Goal: Transaction & Acquisition: Purchase product/service

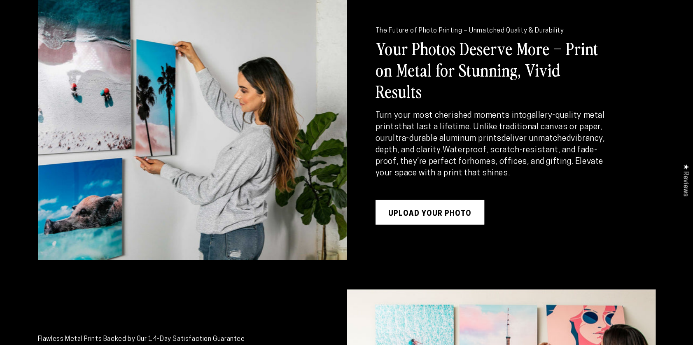
scroll to position [1153, 0]
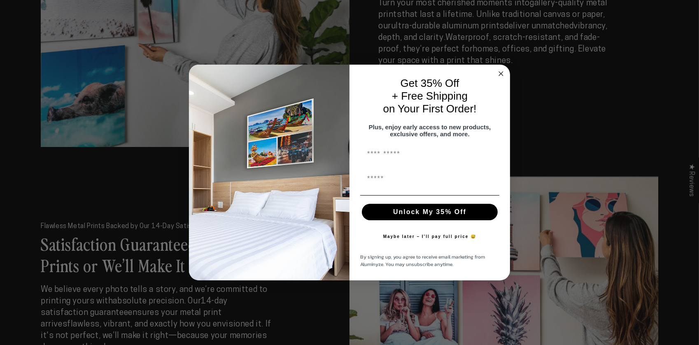
click at [504, 60] on div "Close dialog Get 35% Off + Free Shipping on Your First Order! Plus, enjoy early…" at bounding box center [349, 172] width 699 height 345
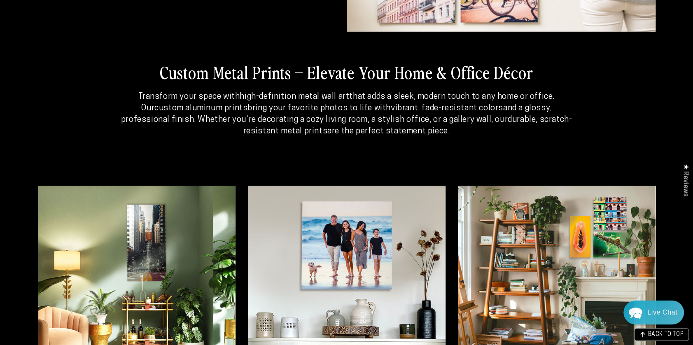
scroll to position [2098, 0]
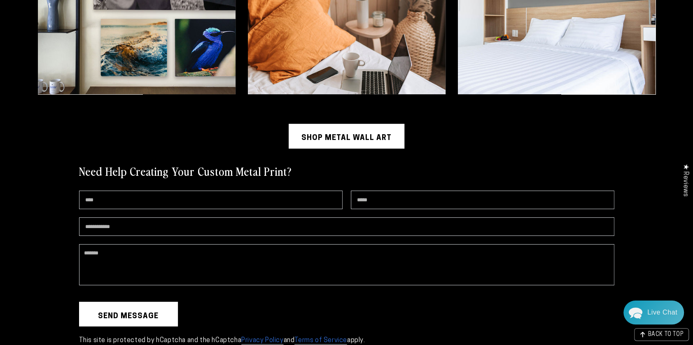
click at [344, 126] on link "Shop Metal Wall Art" at bounding box center [347, 136] width 116 height 25
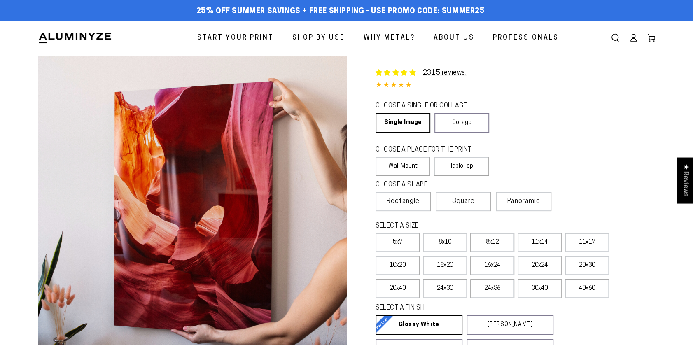
select select "**********"
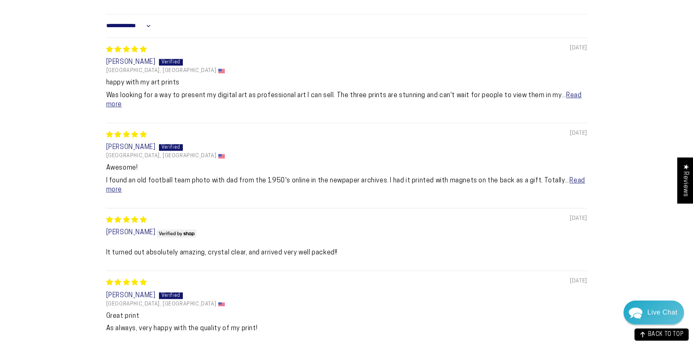
scroll to position [371, 0]
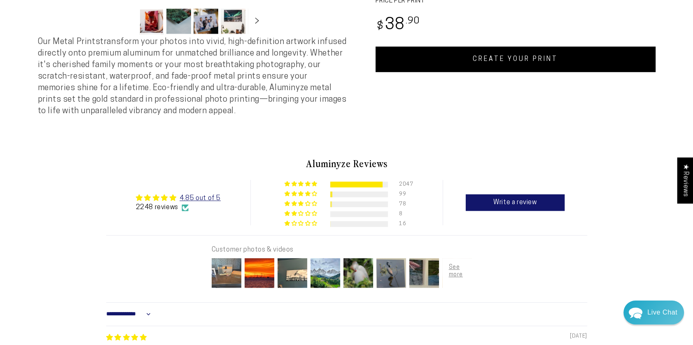
click at [220, 273] on img at bounding box center [226, 273] width 33 height 33
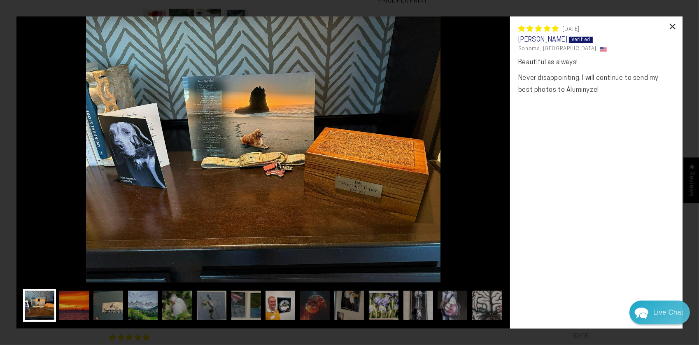
click at [669, 29] on div "×" at bounding box center [673, 26] width 20 height 20
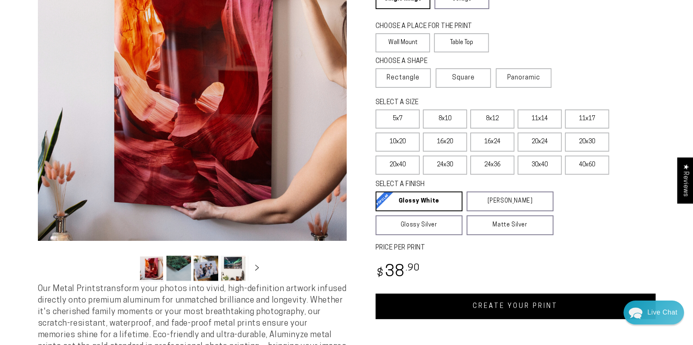
scroll to position [0, 0]
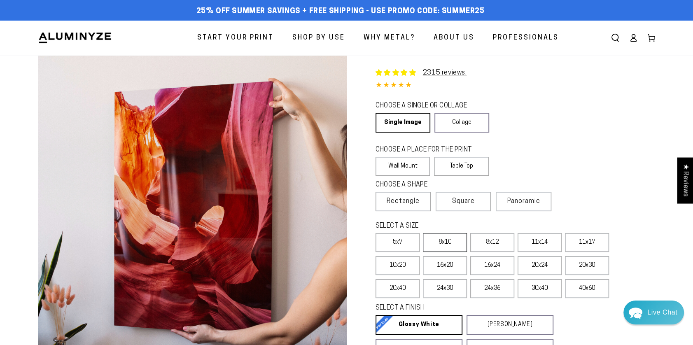
click at [446, 243] on label "8x10" at bounding box center [445, 242] width 44 height 19
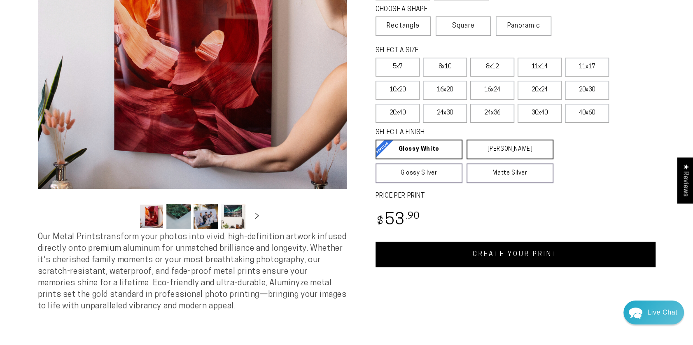
scroll to position [247, 0]
